Goal: Obtain resource: Download file/media

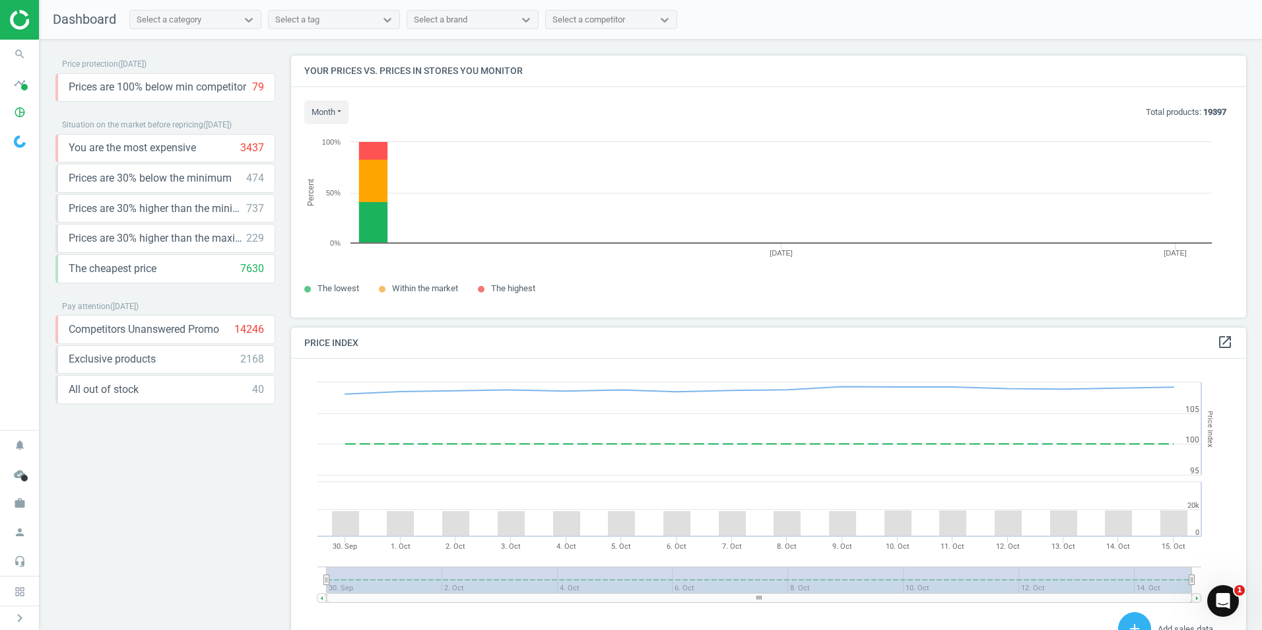
scroll to position [282, 966]
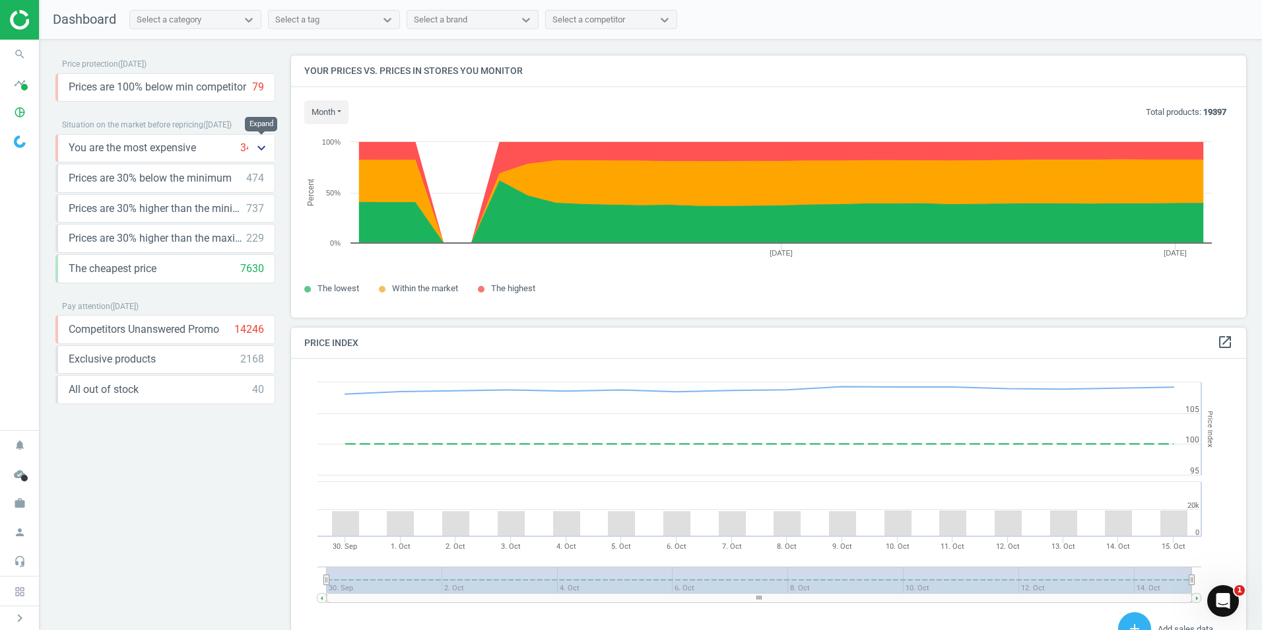
click at [256, 150] on icon "keyboard_arrow_down" at bounding box center [261, 148] width 16 height 16
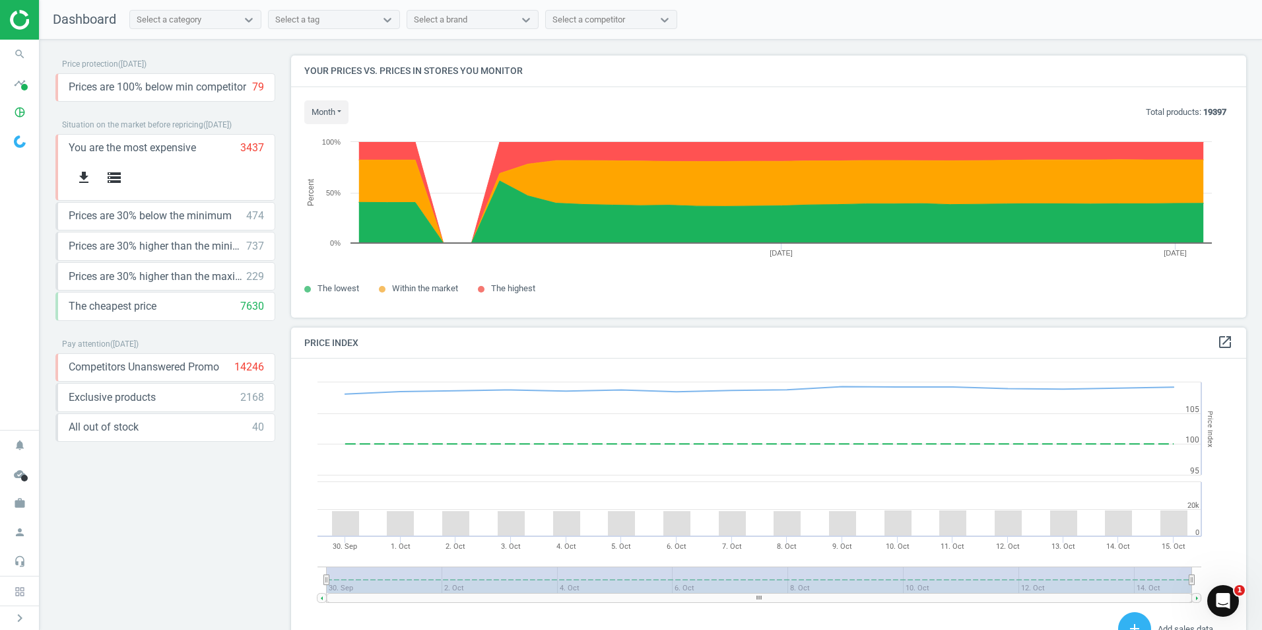
click at [276, 215] on div "Price protection ( 15.10.25 ) Prices are 100% below min competitor 79 keyboard_…" at bounding box center [166, 262] width 236 height 414
click at [154, 216] on span "Prices are 30% below the minimum" at bounding box center [150, 216] width 163 height 15
click at [255, 216] on icon "keyboard_arrow_down" at bounding box center [261, 216] width 16 height 16
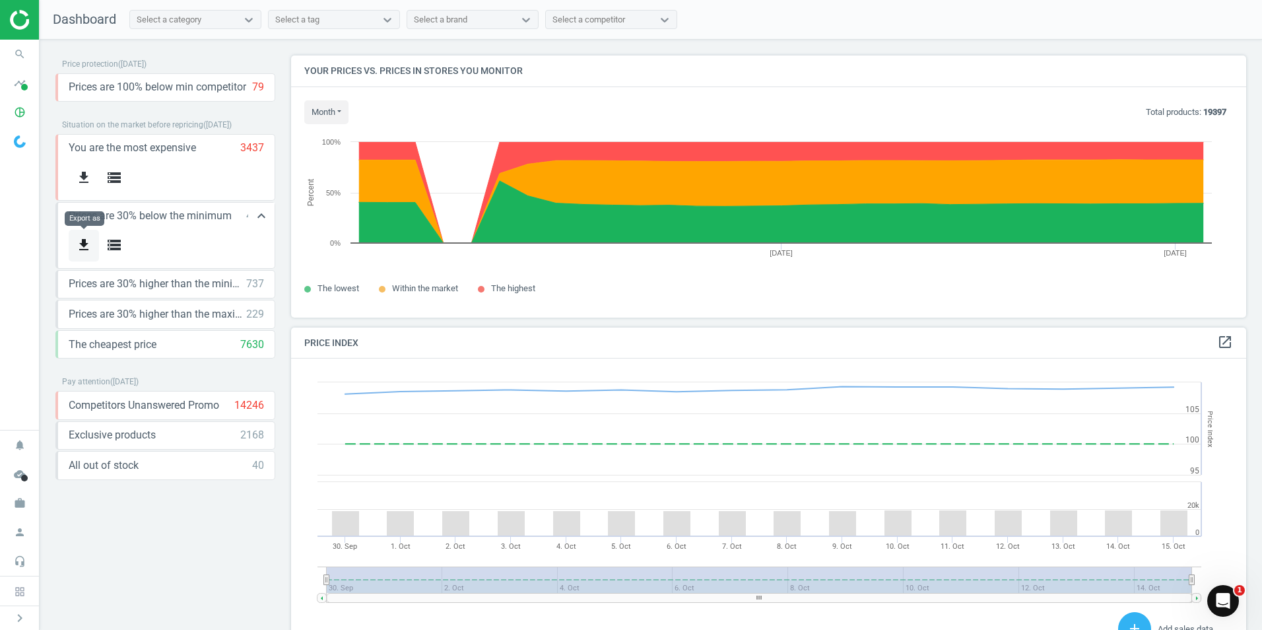
click at [85, 244] on icon "get_app" at bounding box center [84, 245] width 16 height 16
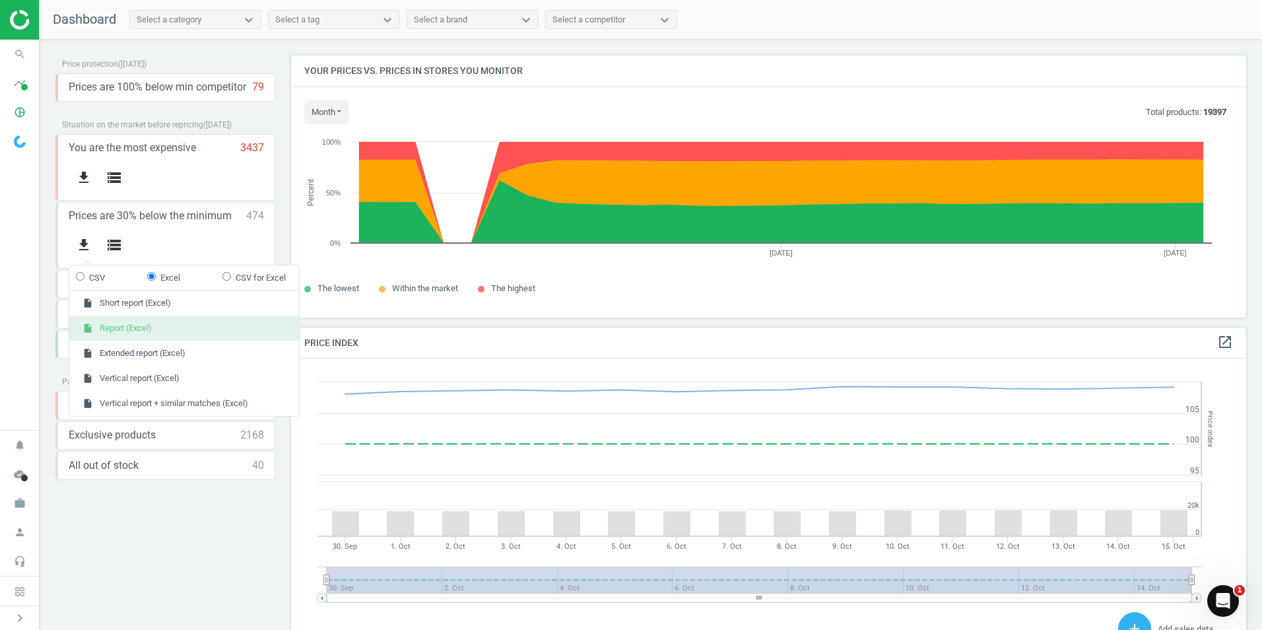
click at [137, 331] on button "insert_drive_file Report (Excel)" at bounding box center [184, 328] width 230 height 25
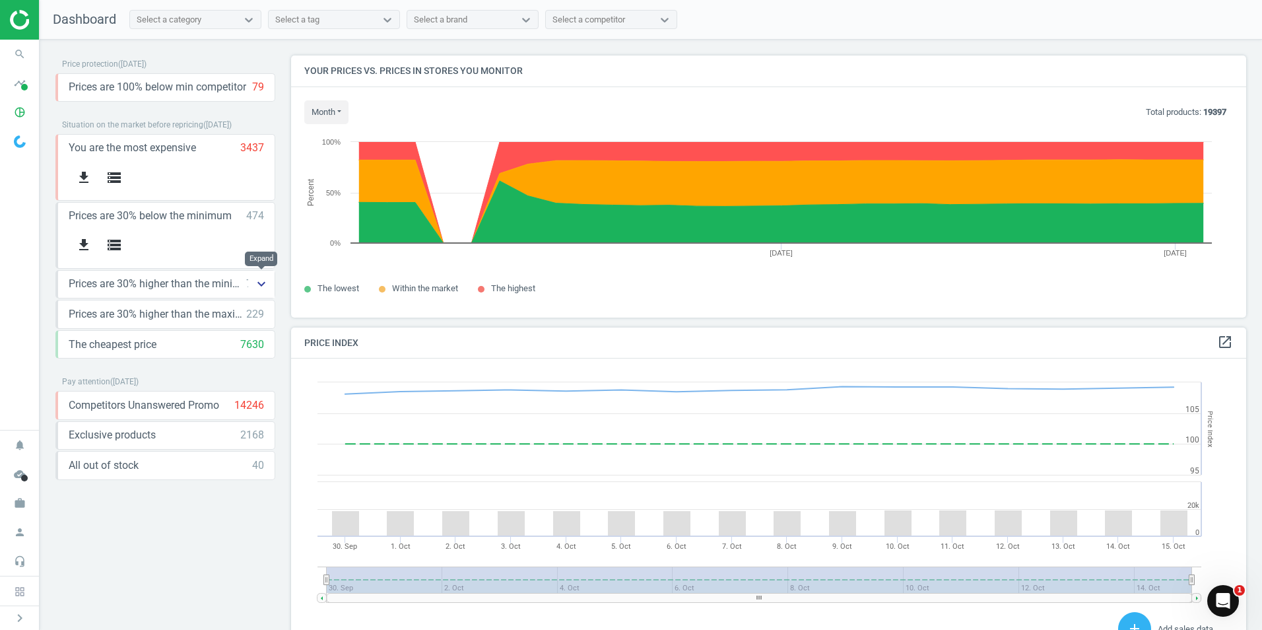
click at [257, 283] on icon "keyboard_arrow_down" at bounding box center [261, 284] width 16 height 16
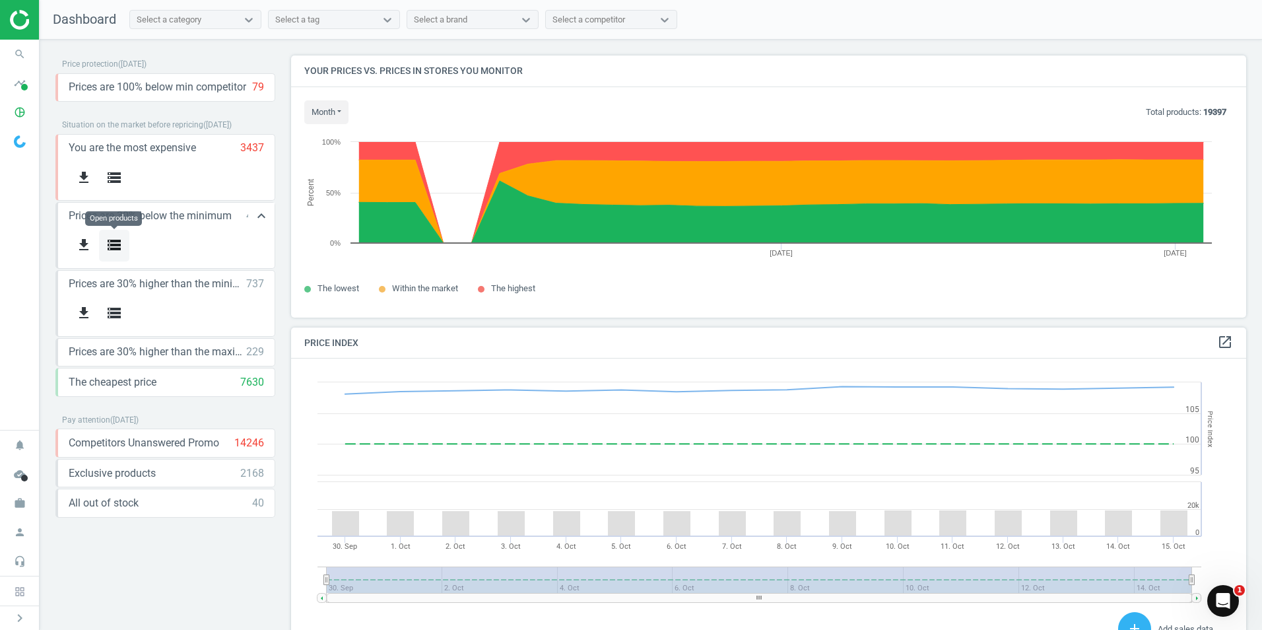
click at [114, 243] on icon "storage" at bounding box center [114, 245] width 16 height 16
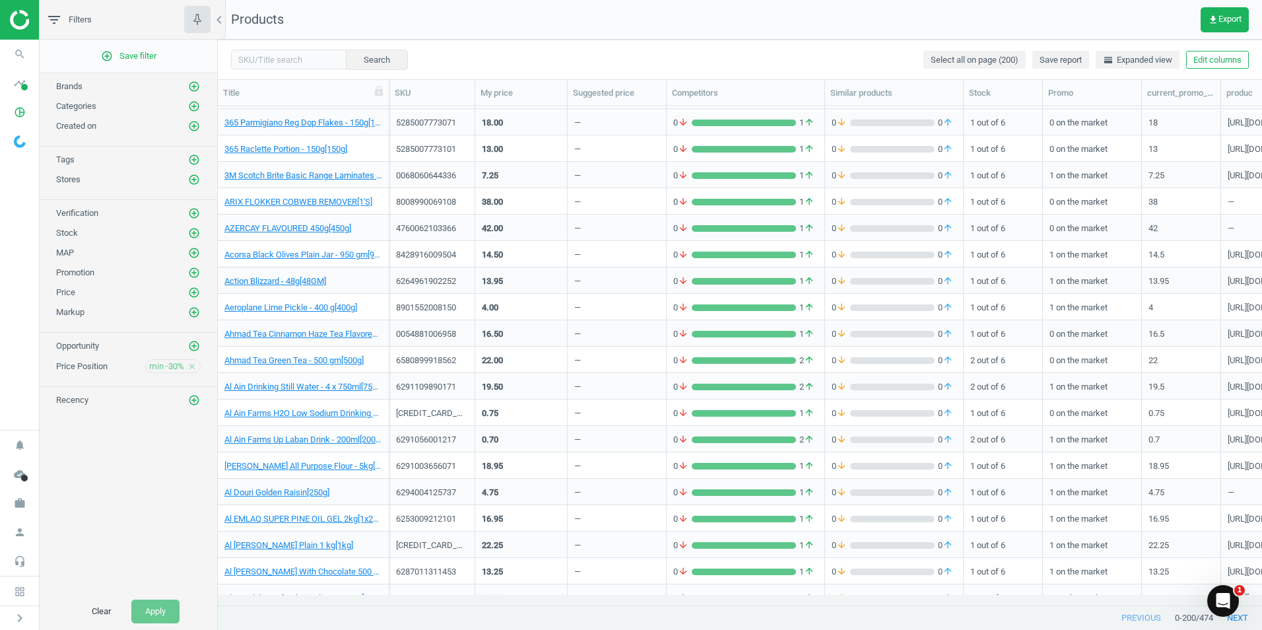
scroll to position [132, 0]
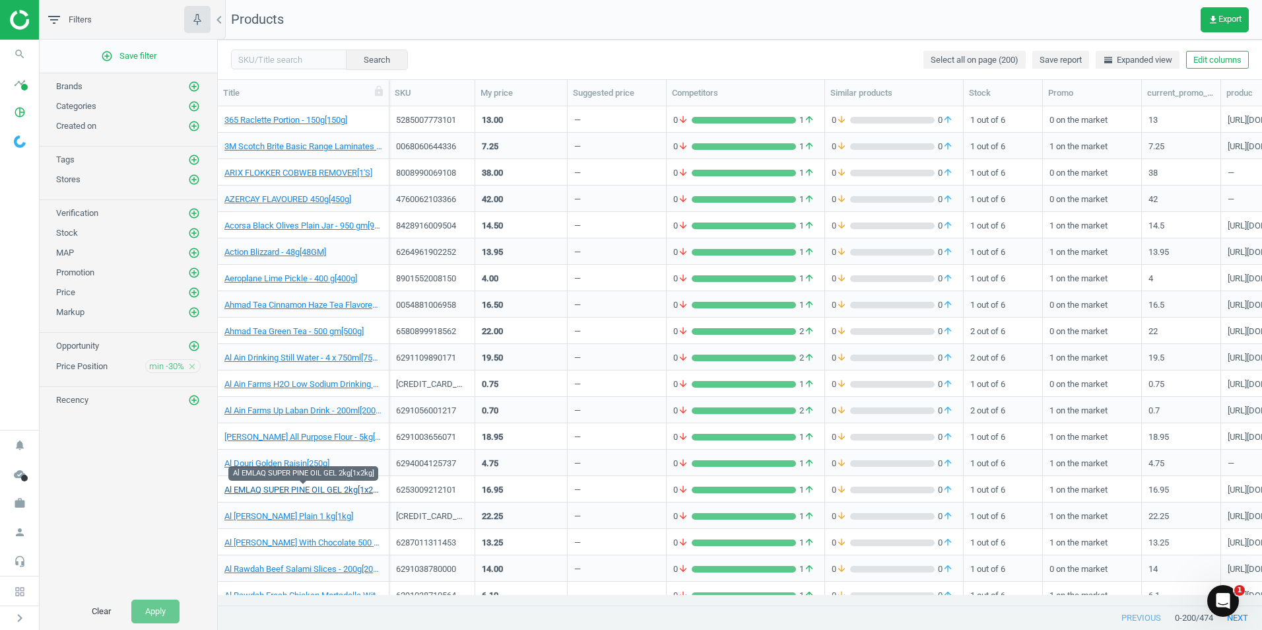
click at [320, 492] on link "Al EMLAQ SUPER PINE OIL GEL 2kg[1x2kg]" at bounding box center [303, 490] width 158 height 12
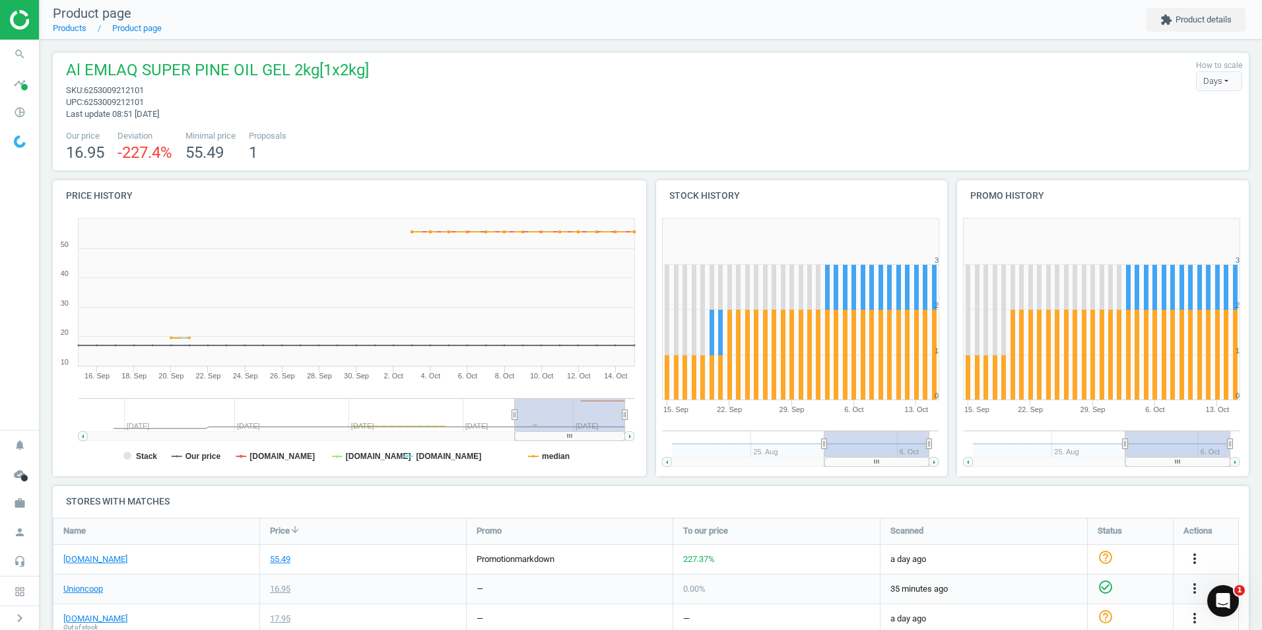
click at [13, 21] on img at bounding box center [57, 20] width 94 height 20
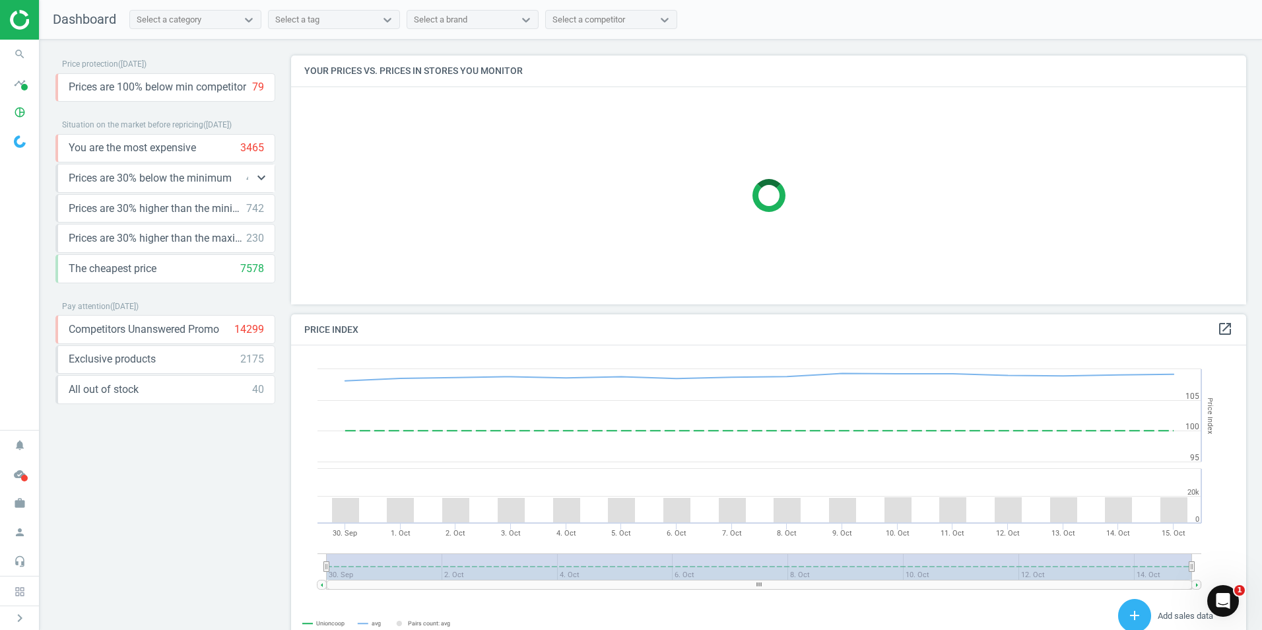
scroll to position [324, 966]
click at [260, 180] on icon "keyboard_arrow_down" at bounding box center [261, 178] width 16 height 16
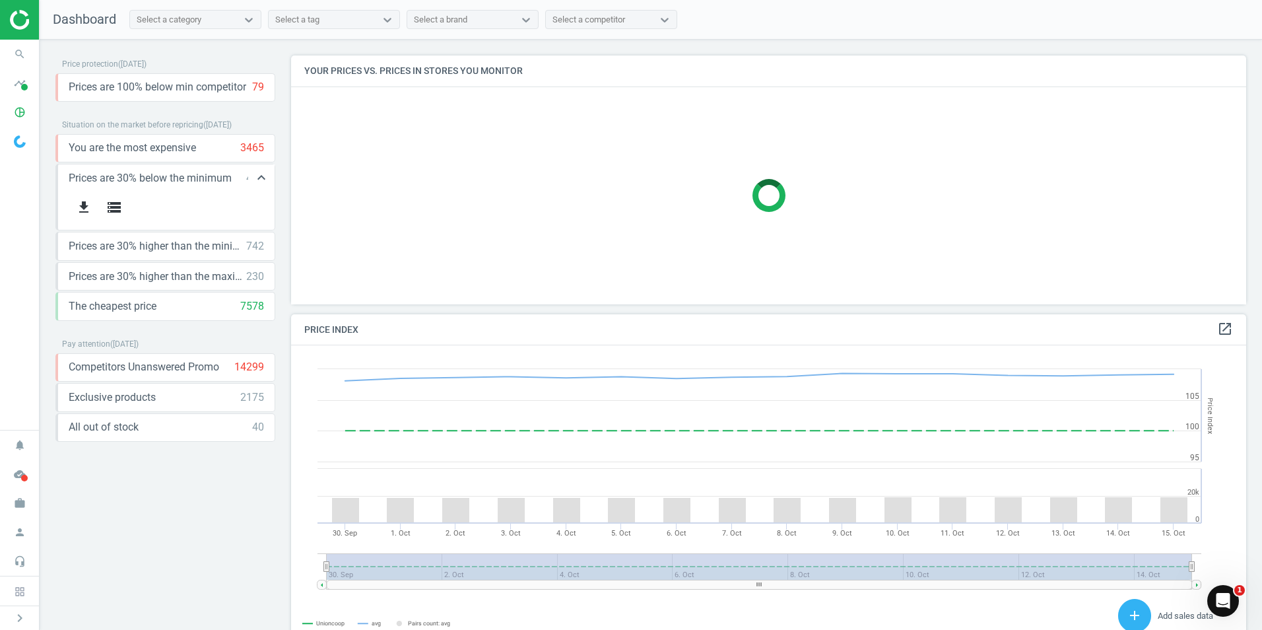
scroll to position [282, 966]
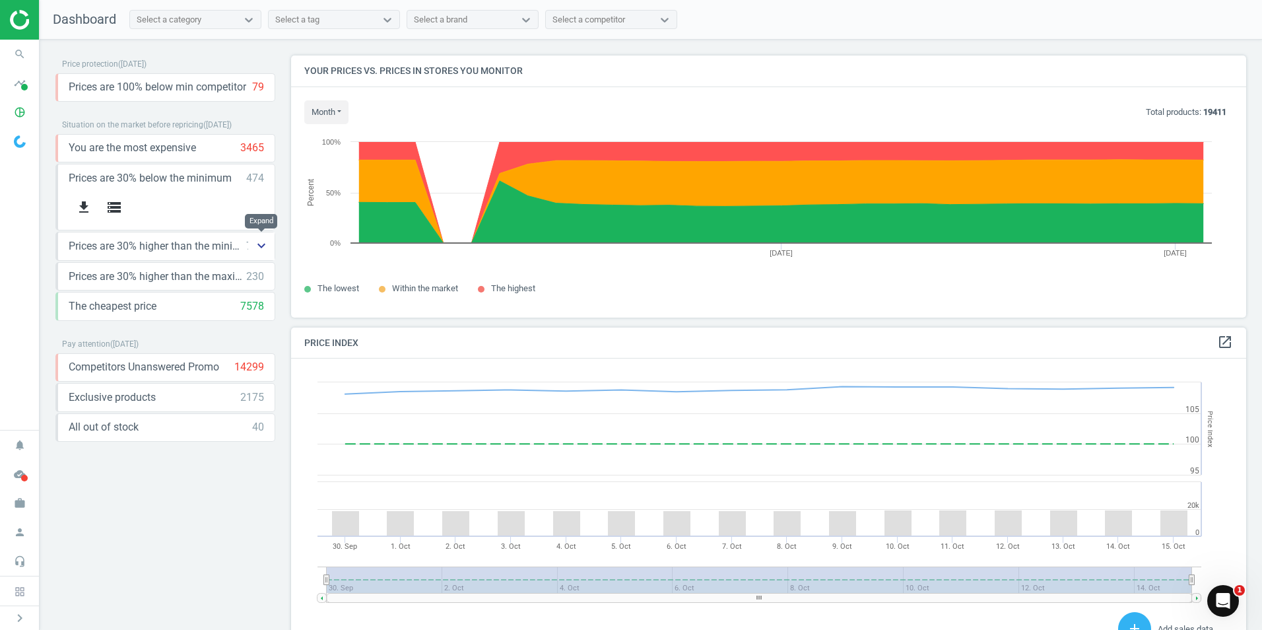
click at [261, 248] on icon "keyboard_arrow_down" at bounding box center [261, 246] width 16 height 16
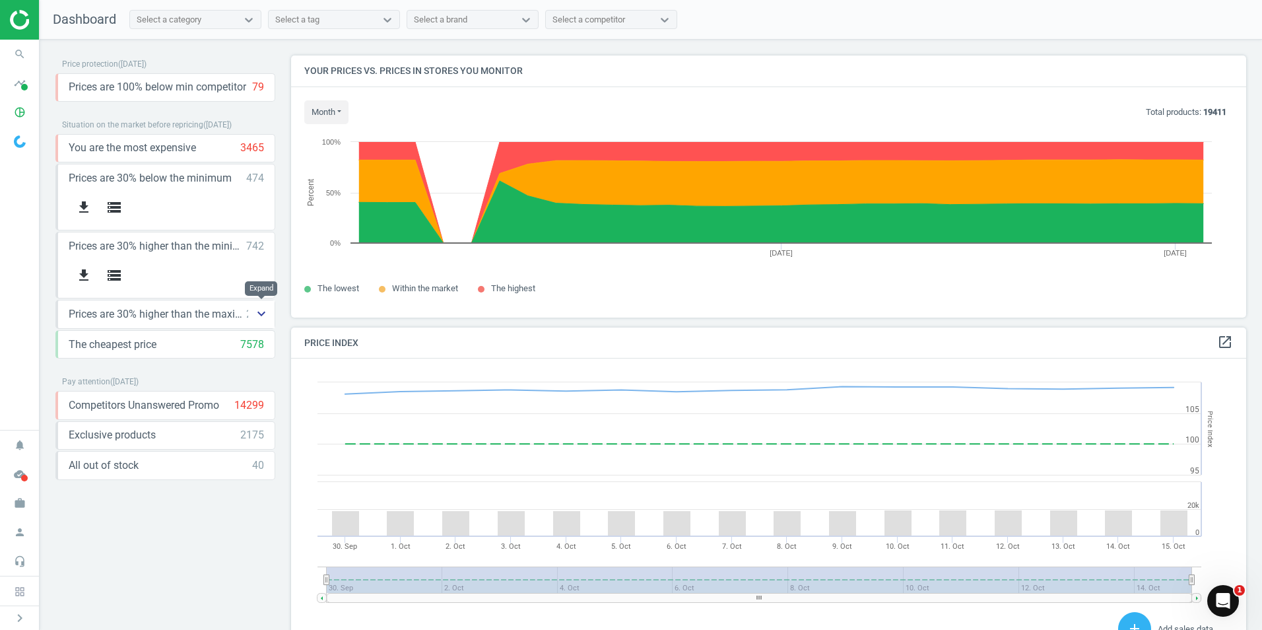
click at [259, 313] on icon "keyboard_arrow_down" at bounding box center [261, 314] width 16 height 16
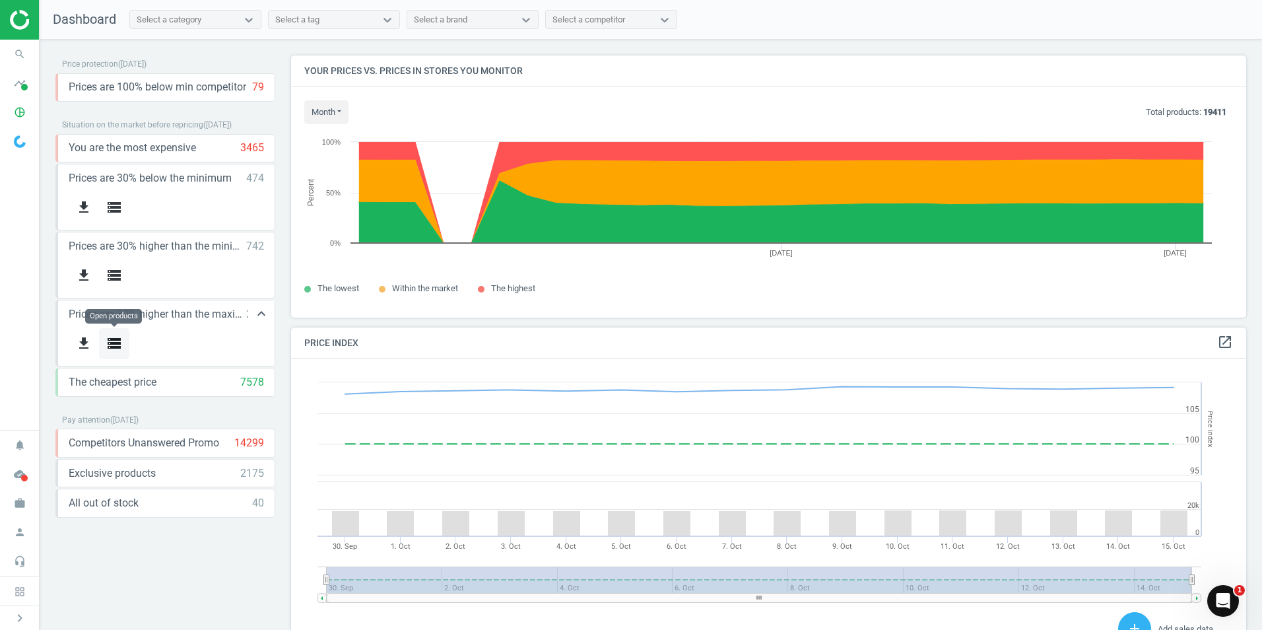
click at [110, 344] on icon "storage" at bounding box center [114, 343] width 16 height 16
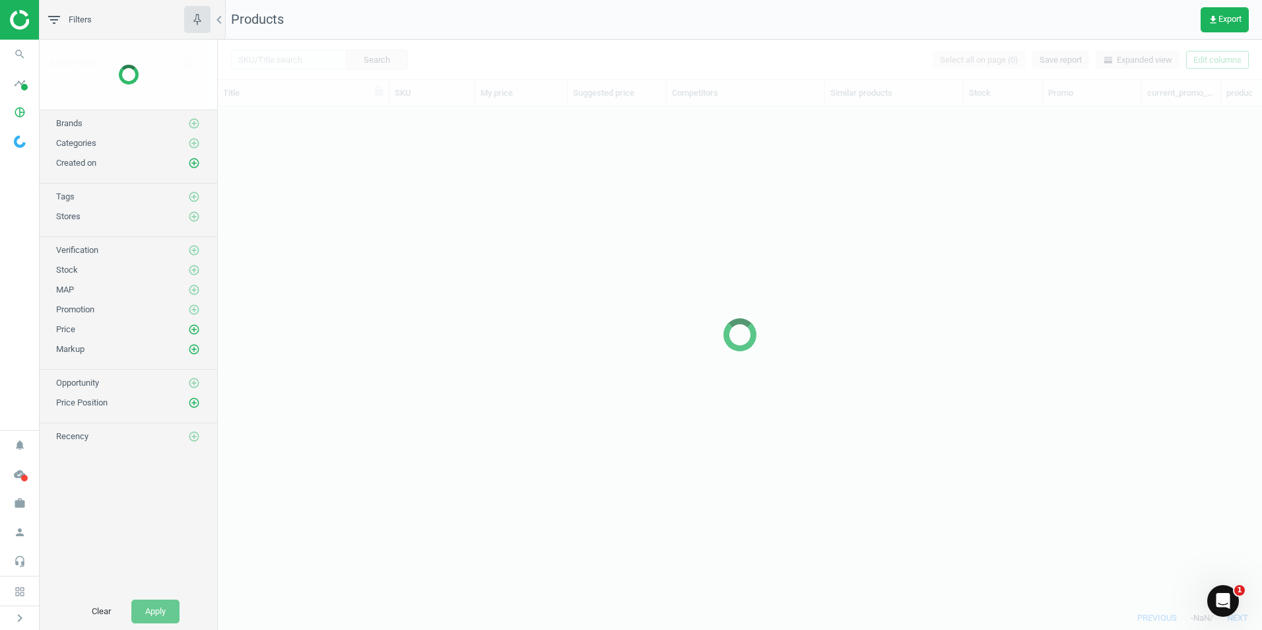
scroll to position [479, 1034]
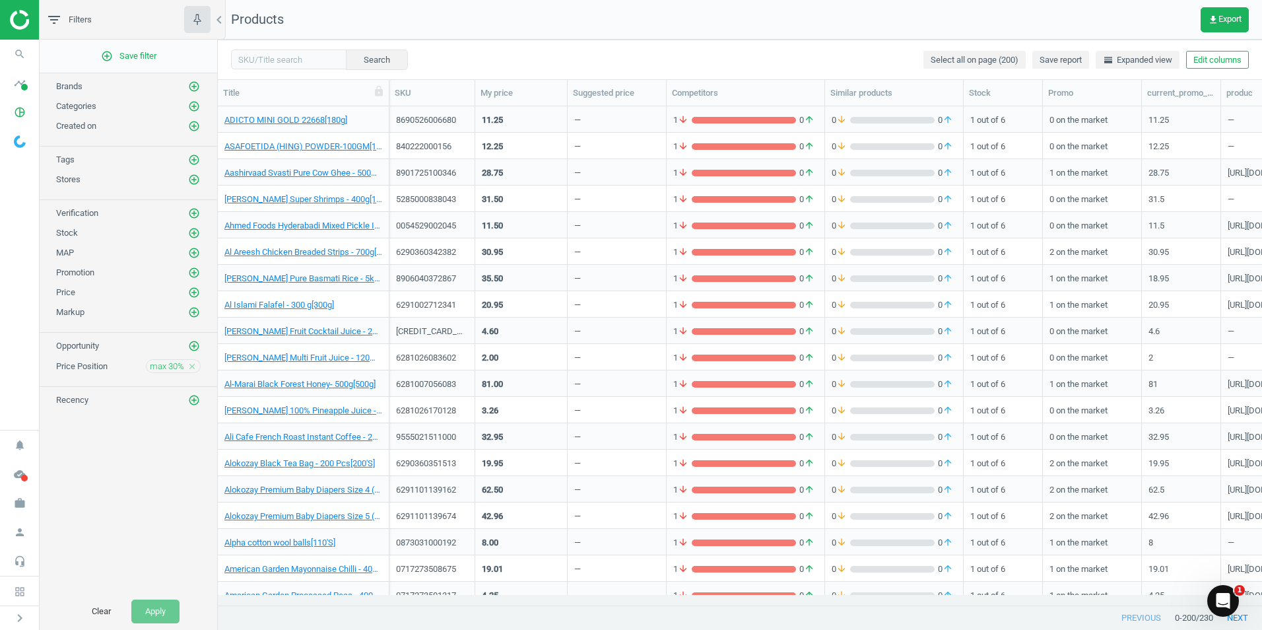
click at [17, 22] on img at bounding box center [57, 20] width 94 height 20
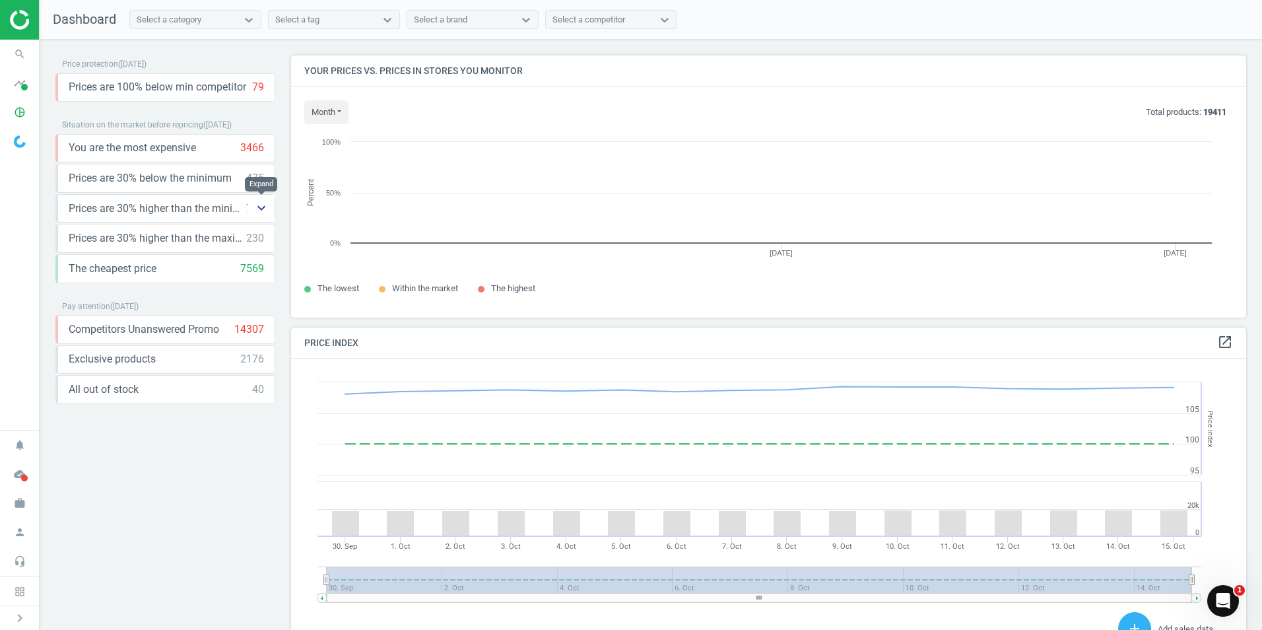
scroll to position [282, 966]
